Goal: Task Accomplishment & Management: Use online tool/utility

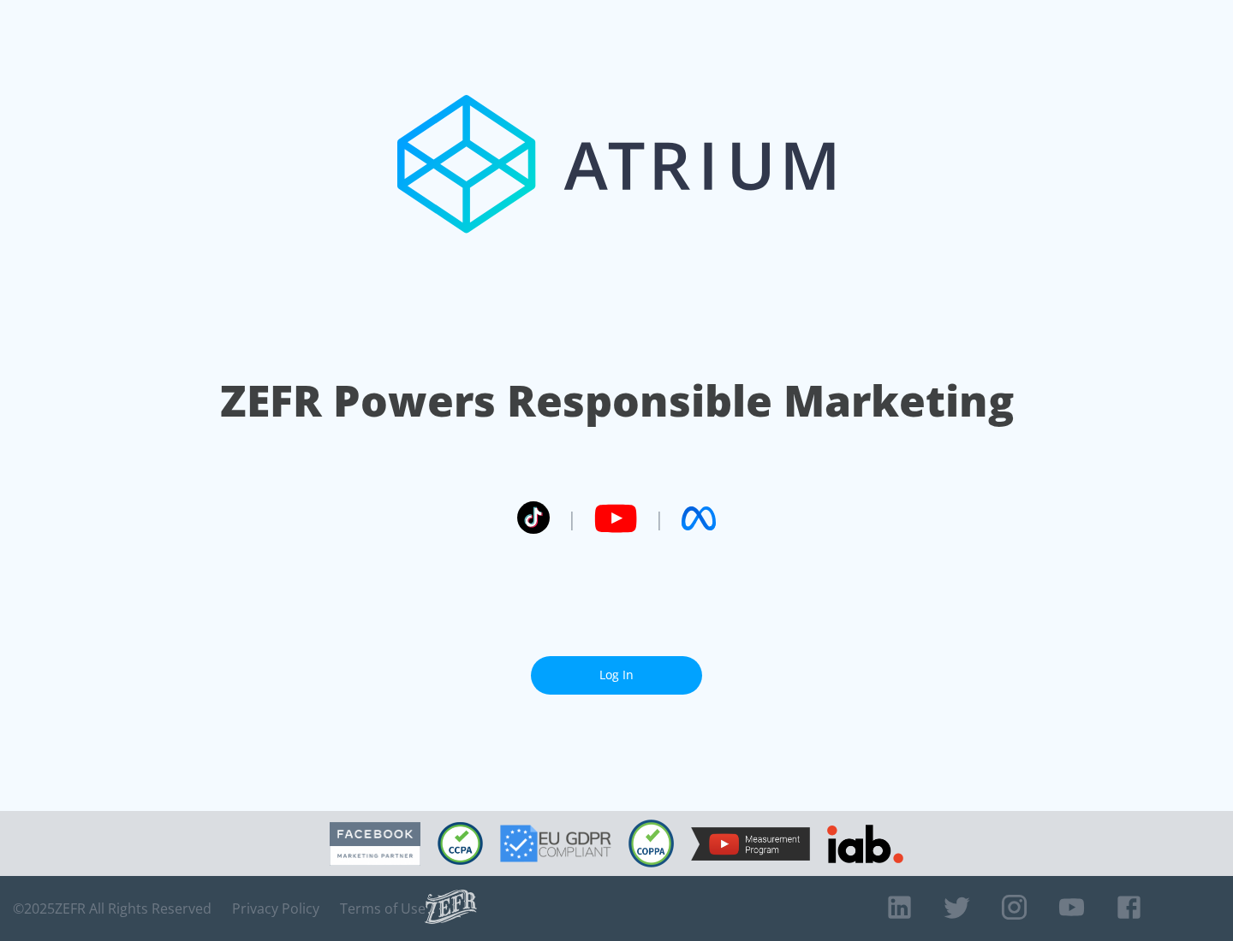
click at [616, 668] on link "Log In" at bounding box center [616, 675] width 171 height 39
